Goal: Transaction & Acquisition: Purchase product/service

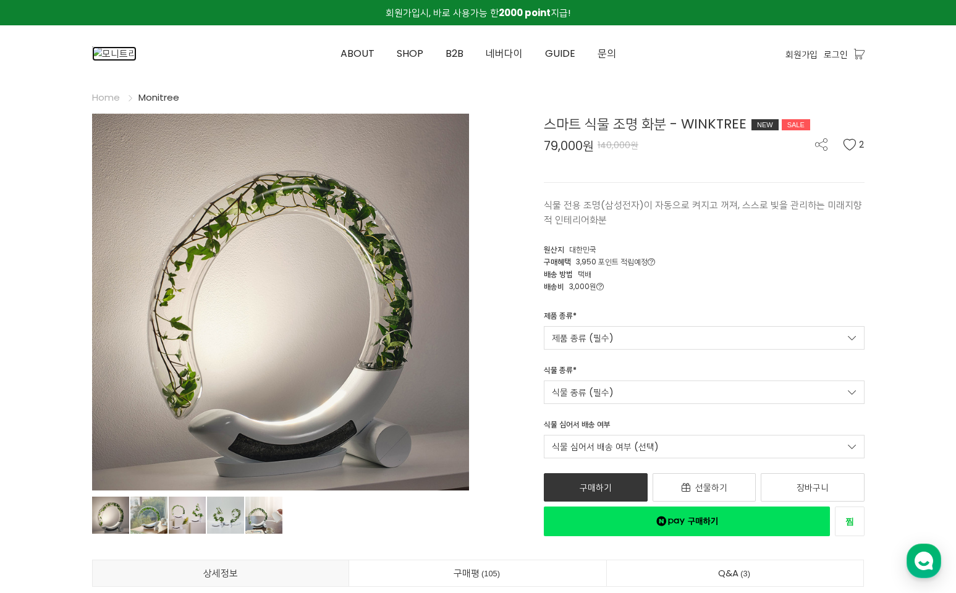
click at [137, 49] on img at bounding box center [114, 53] width 44 height 15
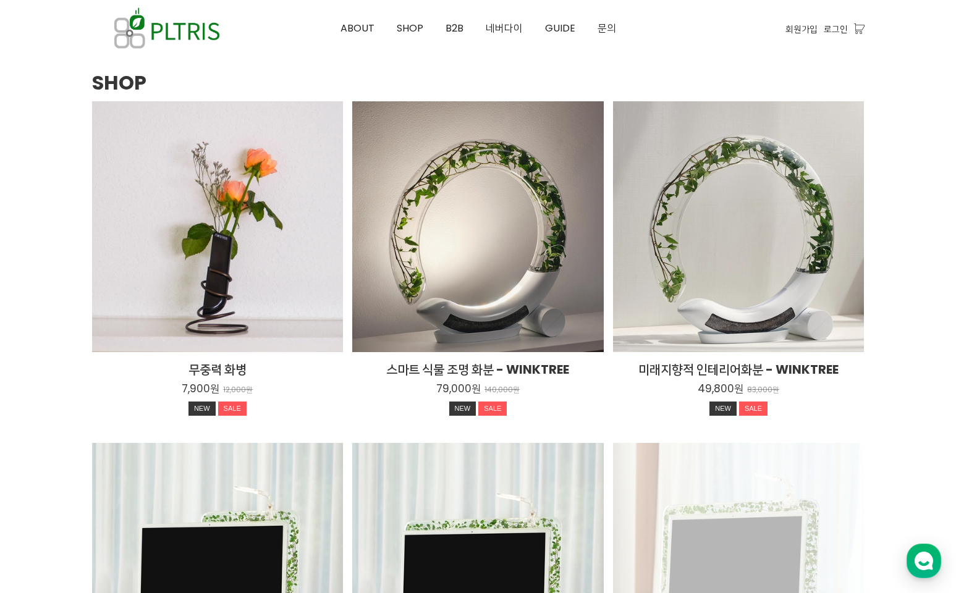
scroll to position [1525, 0]
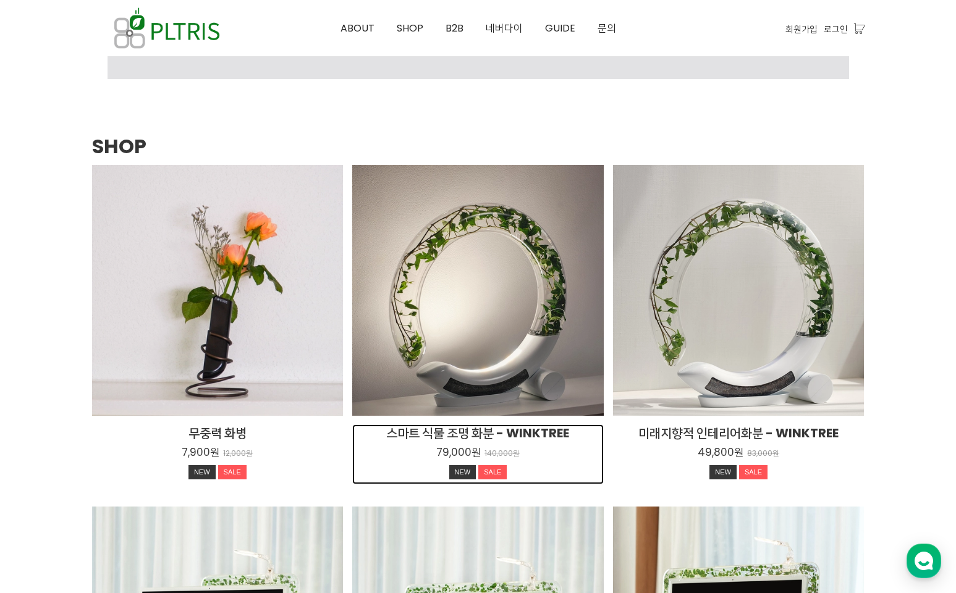
click at [534, 434] on h2 "스마트 식물 조명 화분 - WINKTREE" at bounding box center [477, 432] width 251 height 17
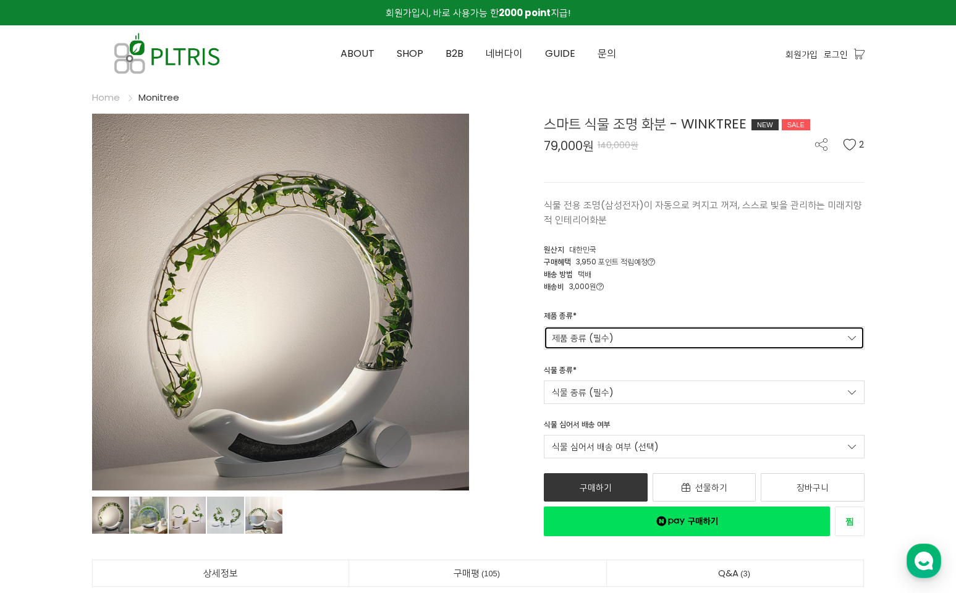
click at [654, 344] on link "제품 종류 (필수)" at bounding box center [704, 337] width 321 height 23
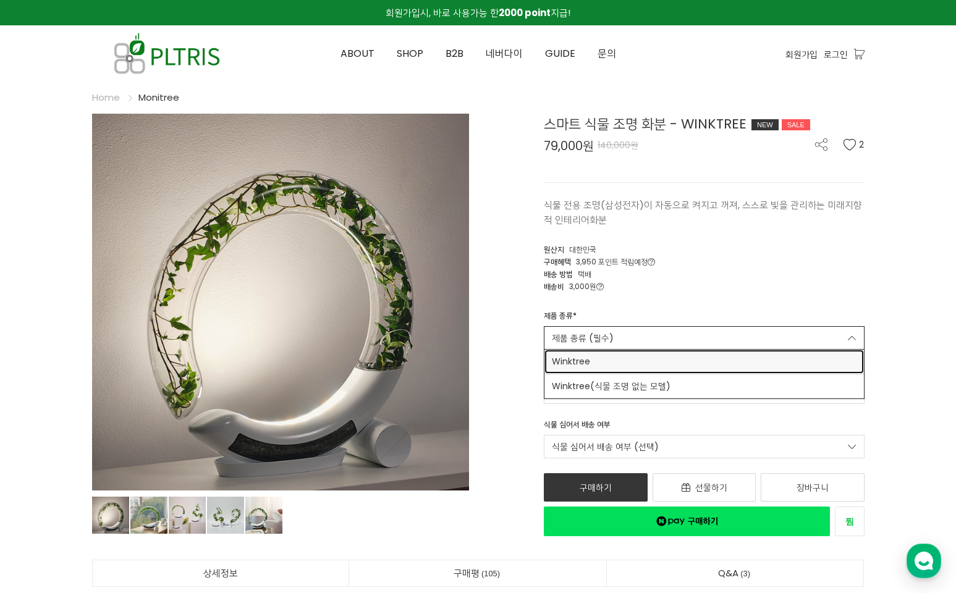
click at [652, 356] on span "Winktree" at bounding box center [704, 361] width 305 height 13
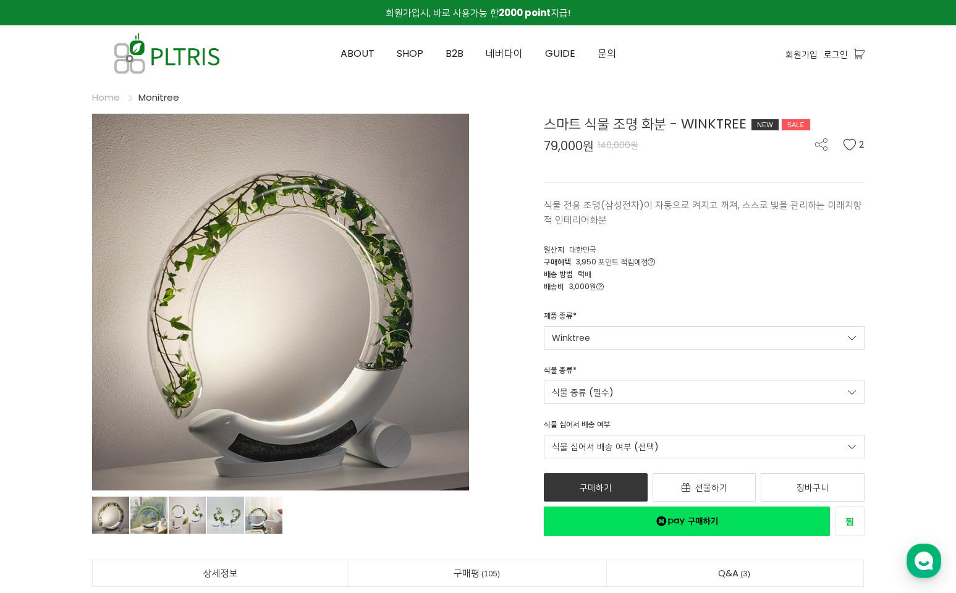
scroll to position [24, 0]
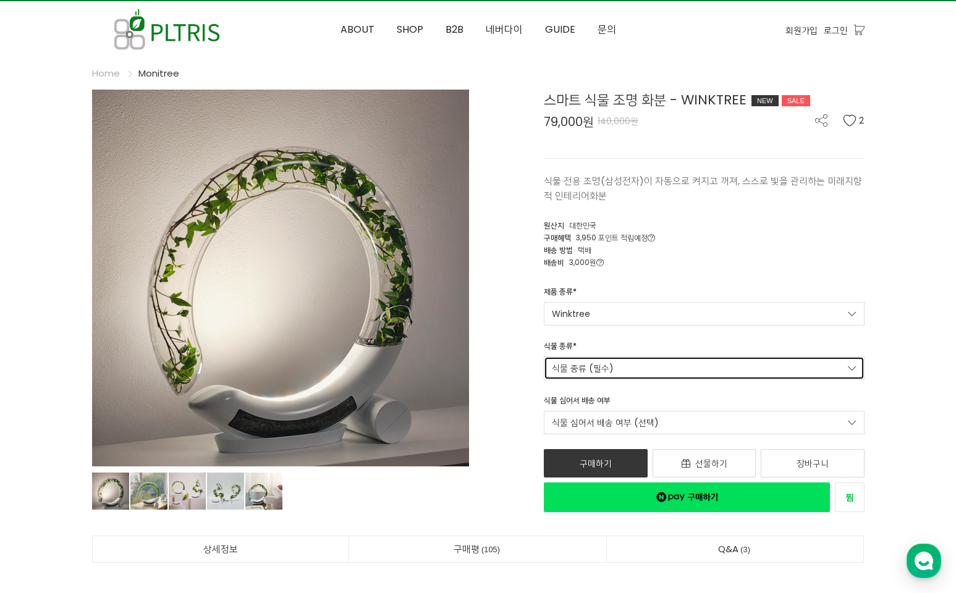
click at [654, 365] on link "식물 종류 (필수)" at bounding box center [704, 367] width 321 height 23
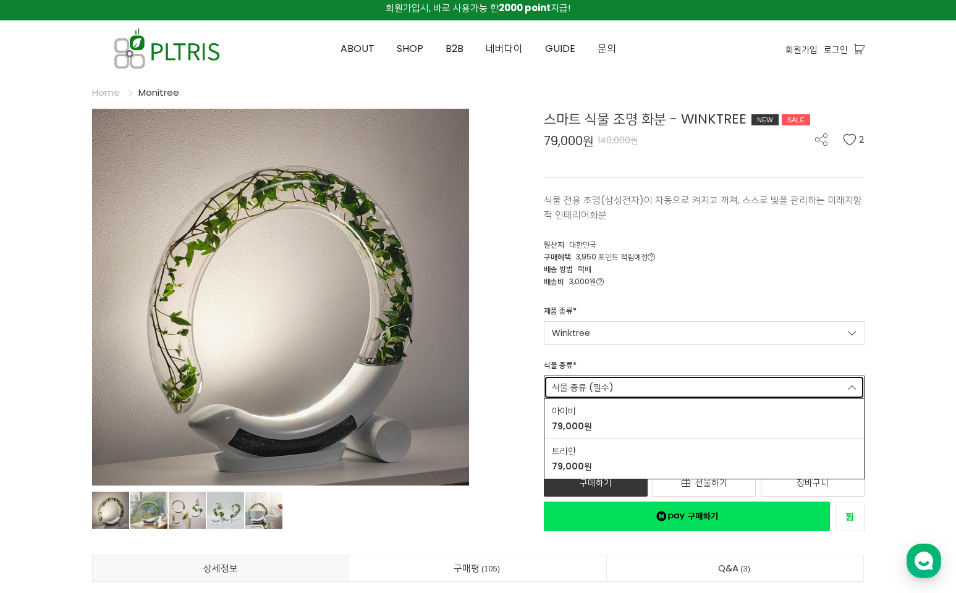
scroll to position [135, 0]
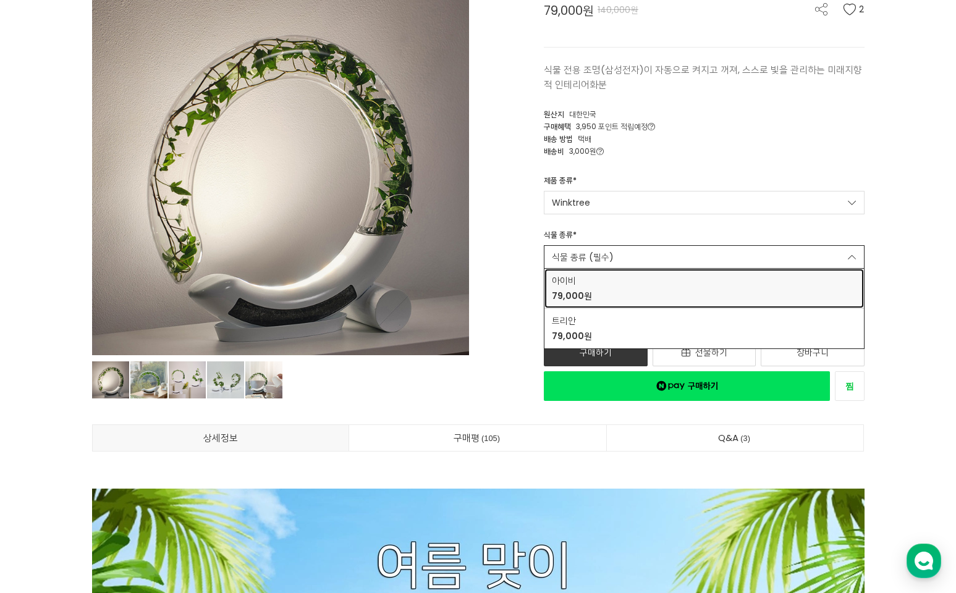
click at [654, 293] on div "아이비 79,000원" at bounding box center [704, 288] width 305 height 28
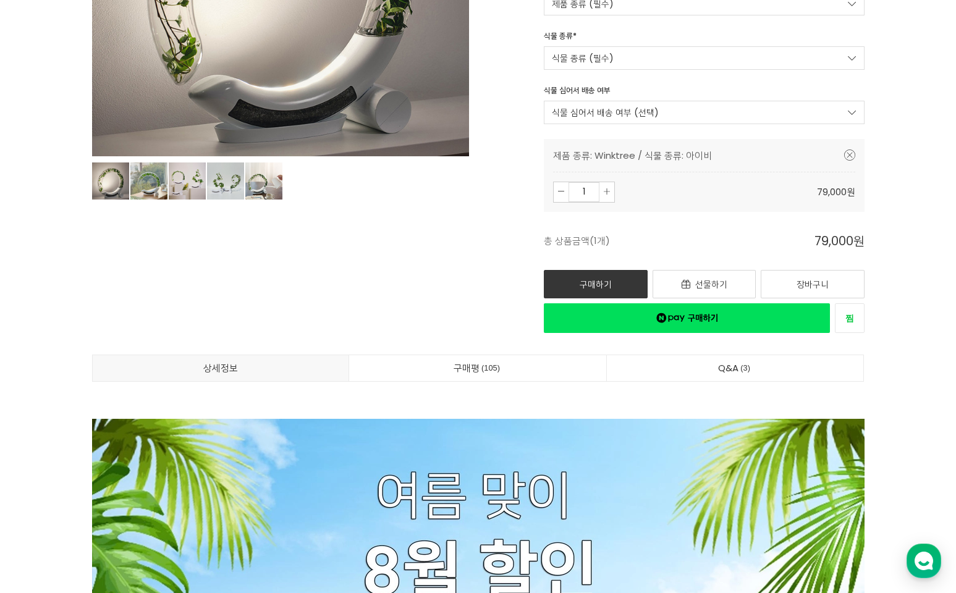
scroll to position [187, 0]
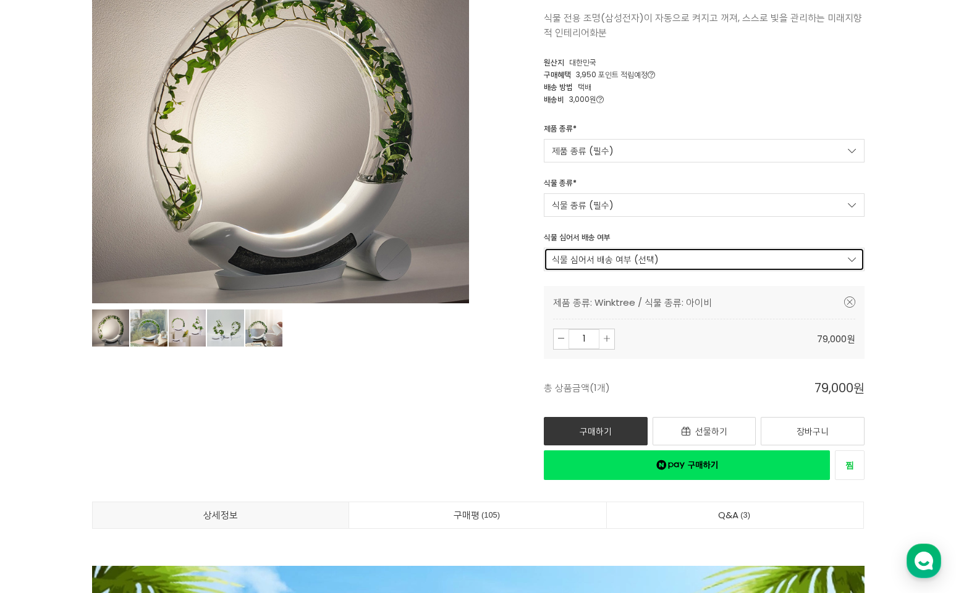
click at [655, 260] on link "식물 심어서 배송 여부 (선택)" at bounding box center [704, 259] width 321 height 23
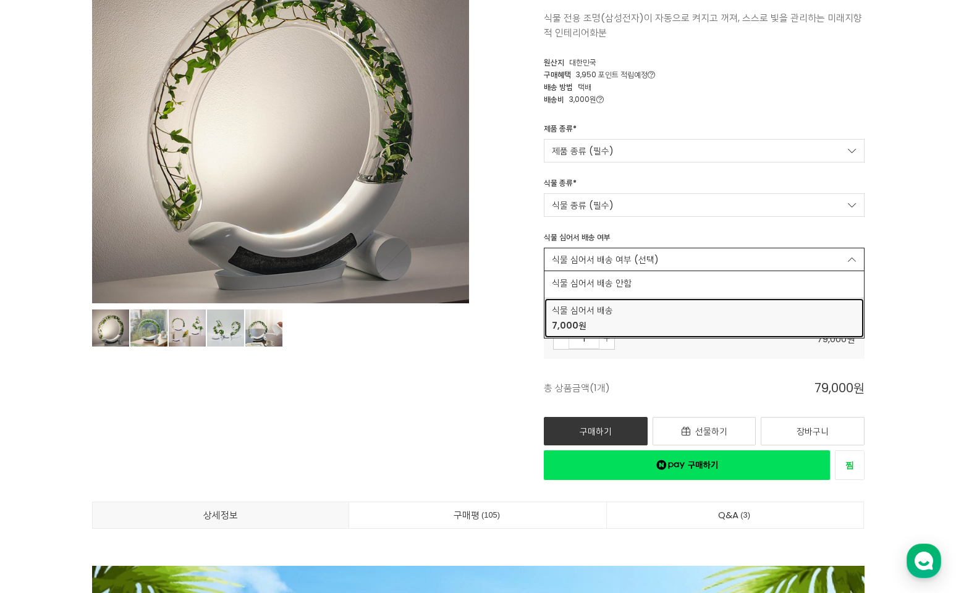
click at [618, 311] on span "식물 심어서 배송" at bounding box center [704, 310] width 305 height 13
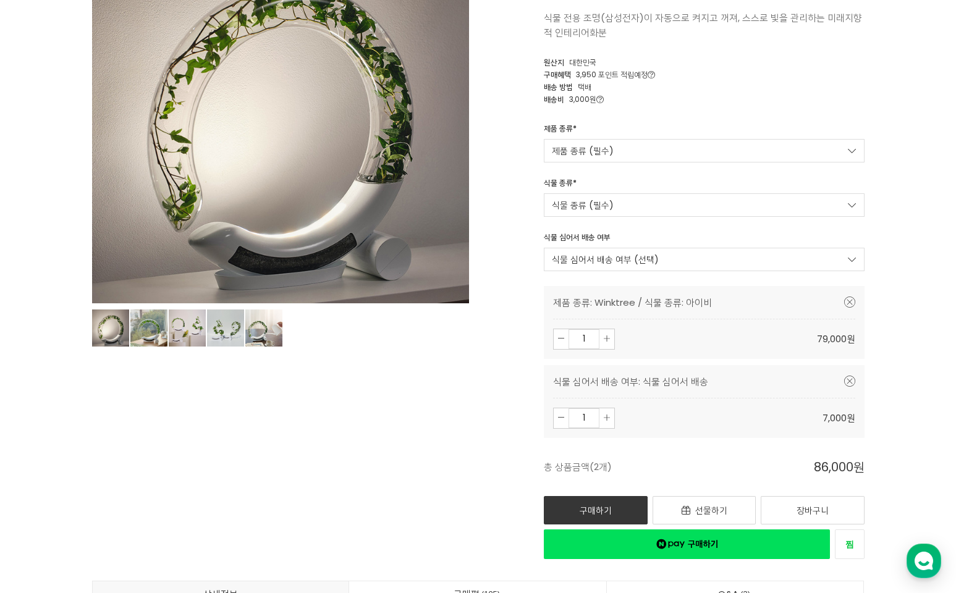
scroll to position [317, 0]
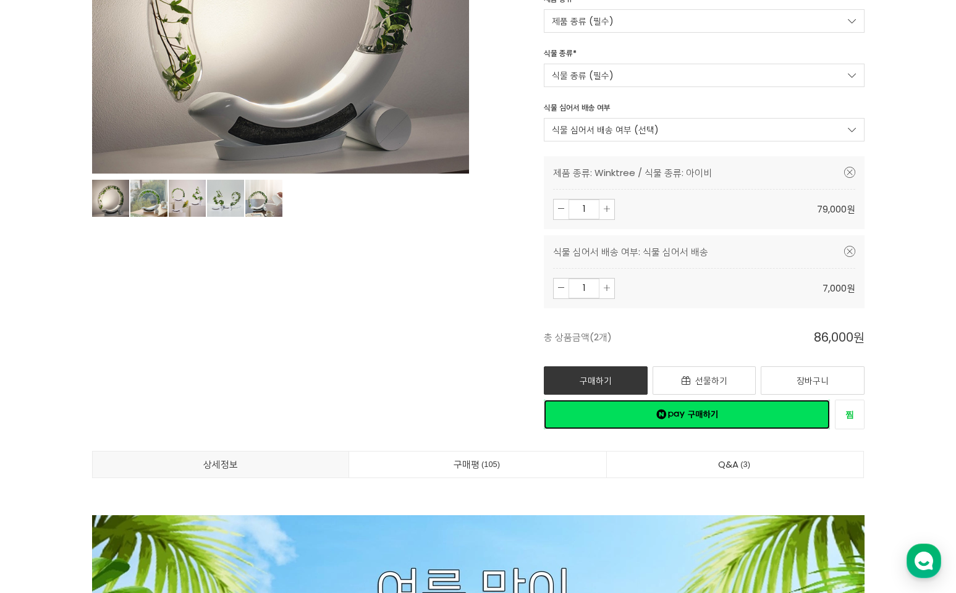
click at [757, 410] on link "네이버페이 구매하기" at bounding box center [687, 415] width 286 height 30
